Goal: Find specific page/section: Find specific page/section

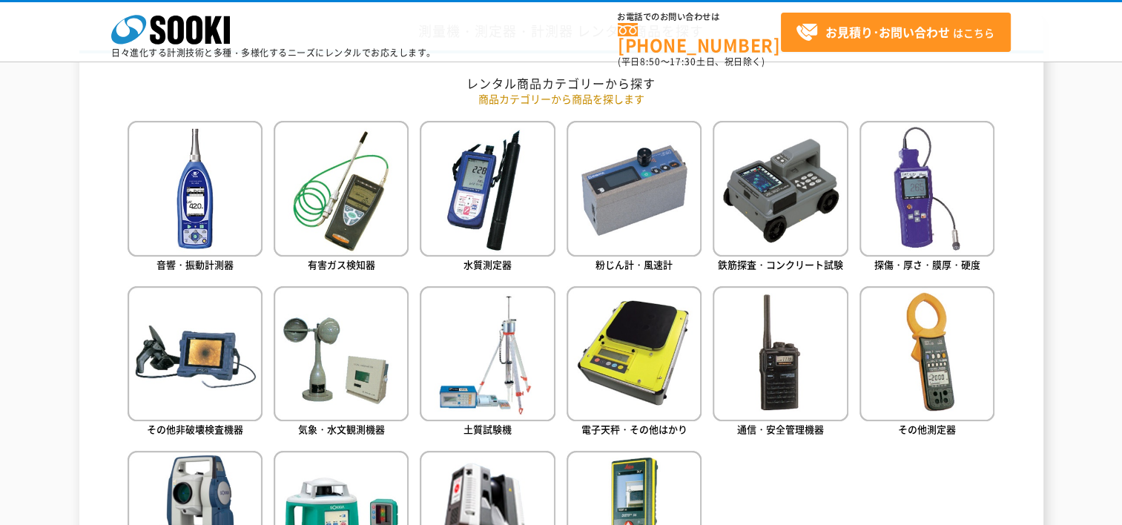
scroll to position [667, 0]
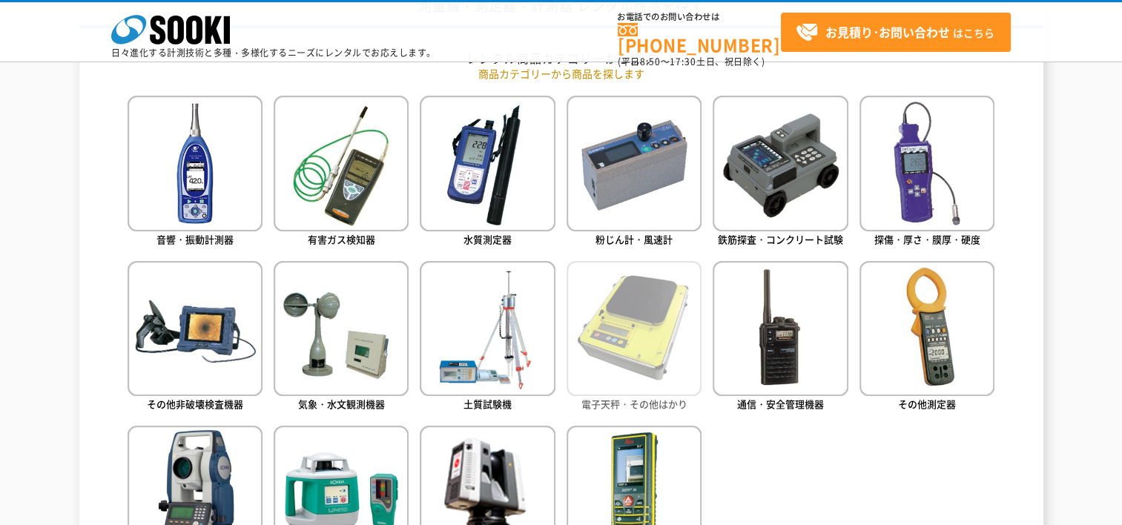
click at [600, 341] on img at bounding box center [633, 328] width 135 height 135
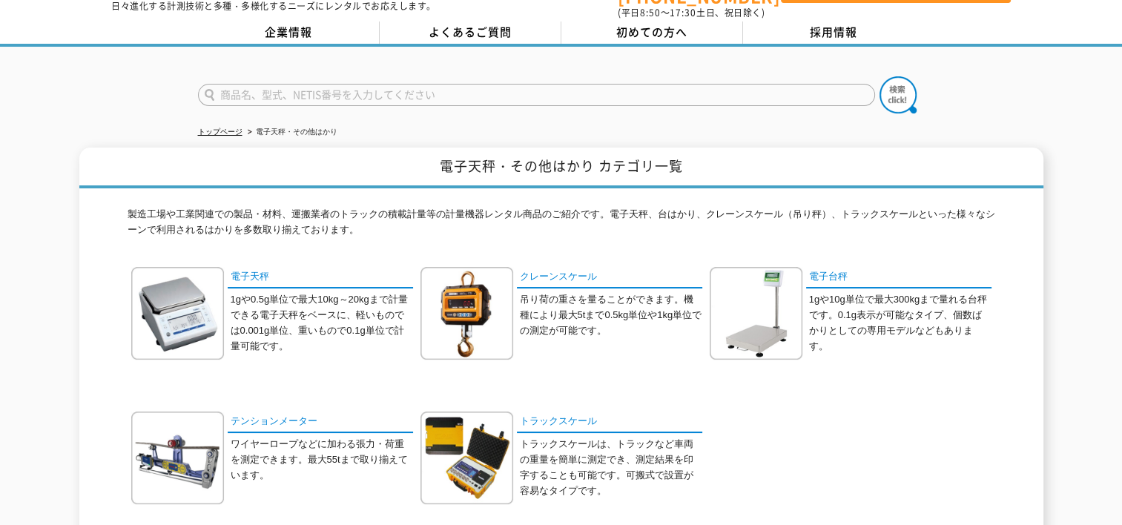
scroll to position [74, 0]
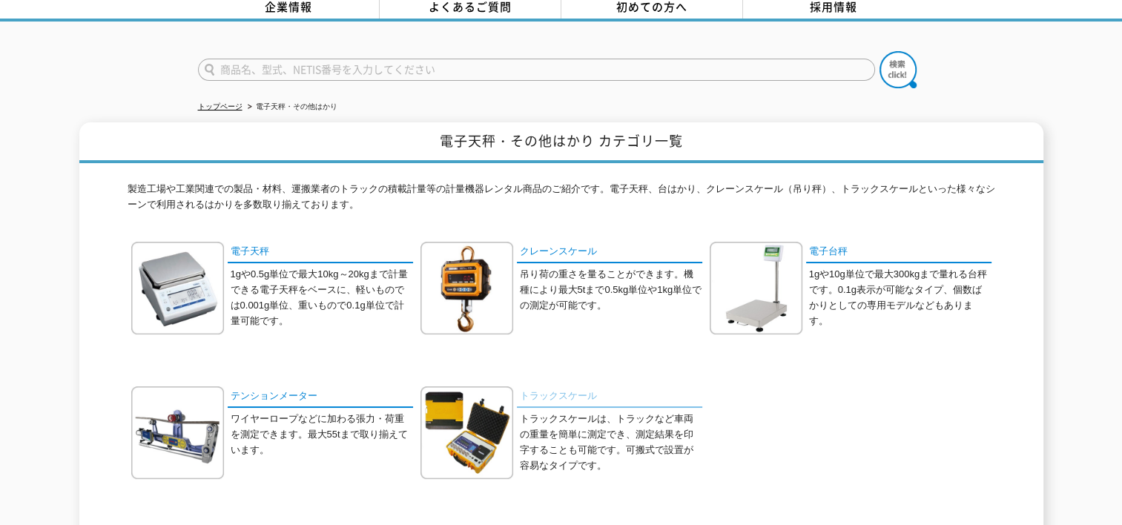
click at [563, 386] on link "トラックスケール" at bounding box center [609, 397] width 185 height 22
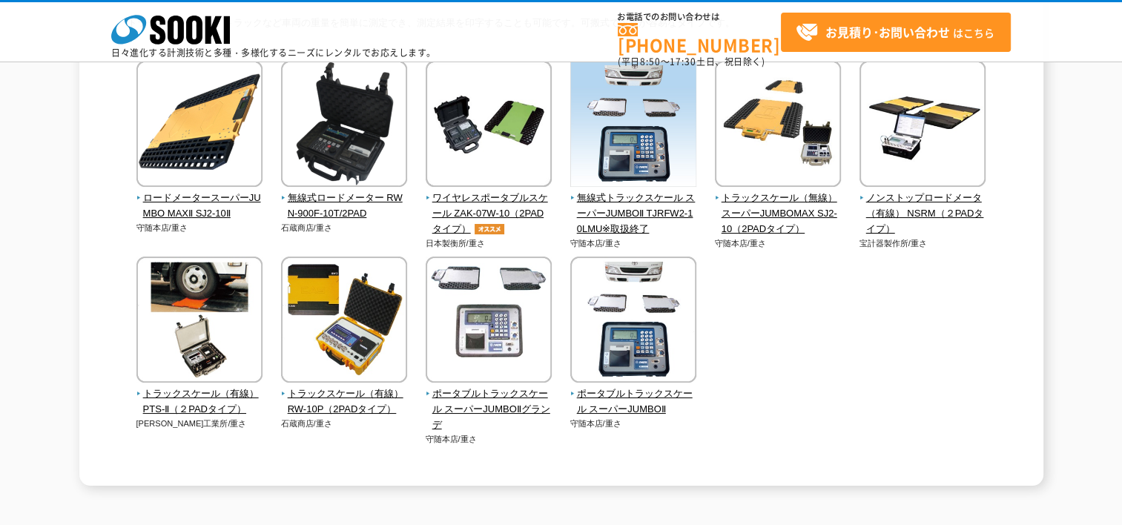
scroll to position [148, 0]
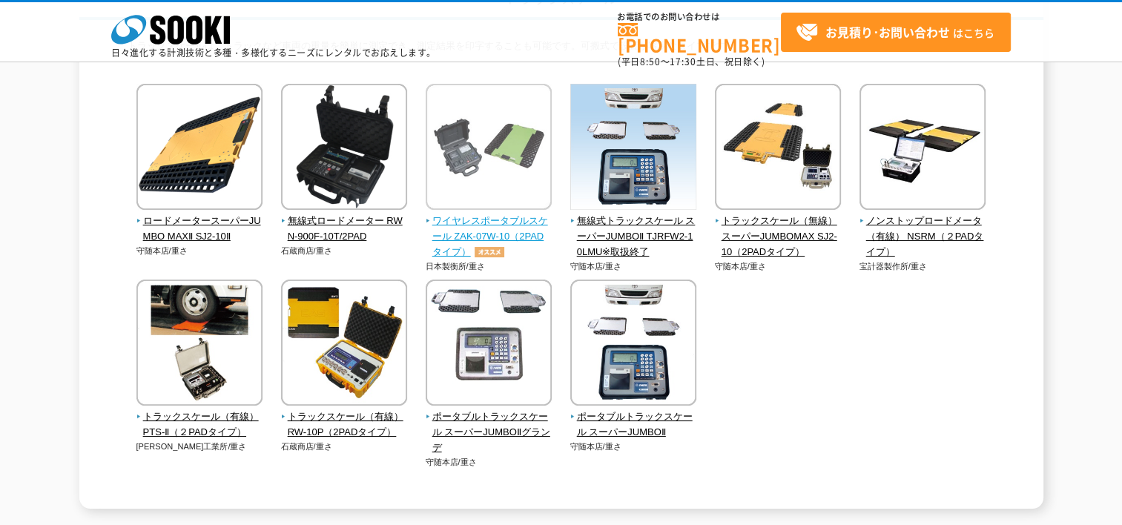
click at [510, 233] on span "ワイヤレスポータブルスケール ZAK-07W-10（2PADタイプ）" at bounding box center [489, 237] width 127 height 46
